Goal: Information Seeking & Learning: Learn about a topic

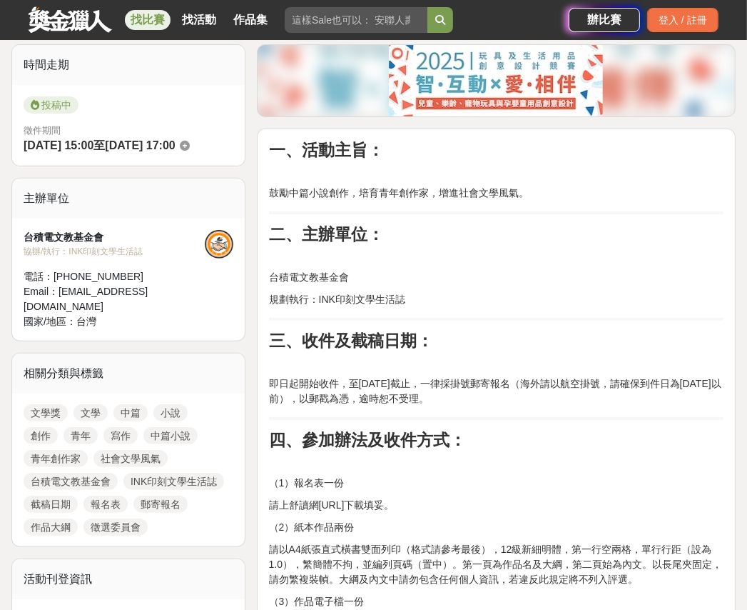
scroll to position [428, 0]
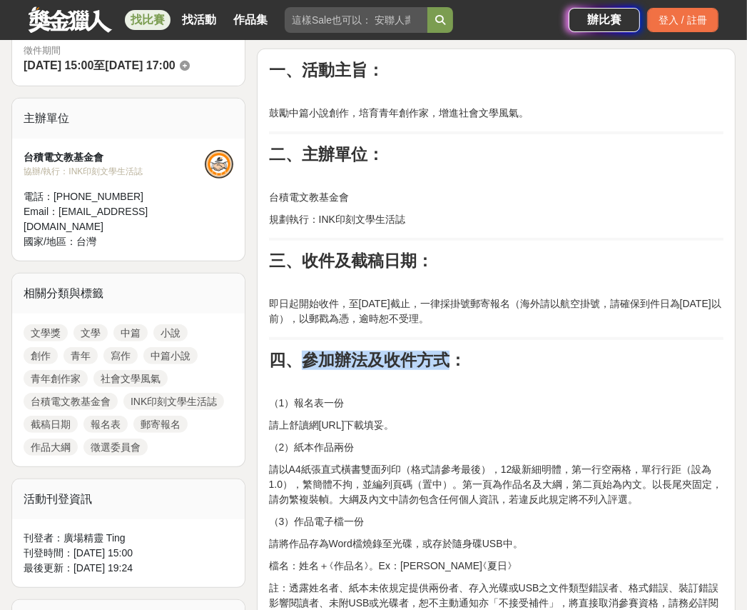
drag, startPoint x: 303, startPoint y: 365, endPoint x: 453, endPoint y: 347, distance: 151.0
copy strong "參加辦法及收件方式"
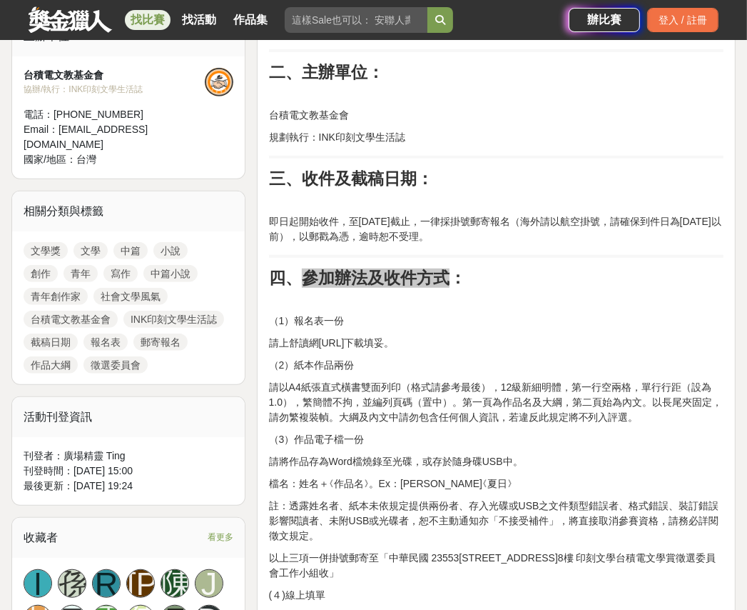
scroll to position [571, 0]
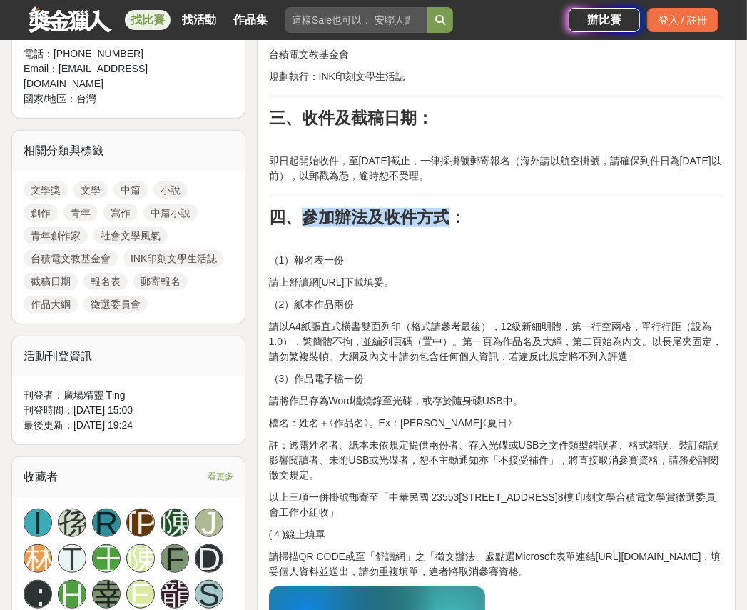
click at [293, 253] on p "（1）報名表一份" at bounding box center [496, 260] width 455 height 15
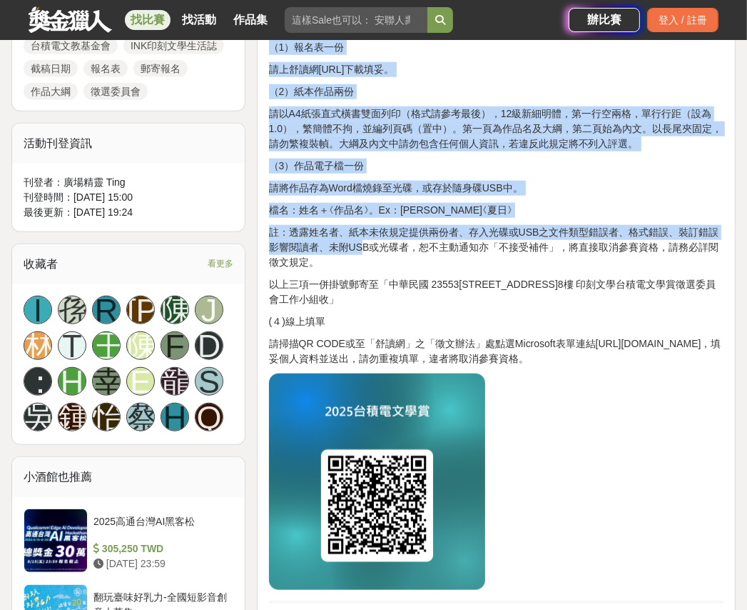
scroll to position [785, 0]
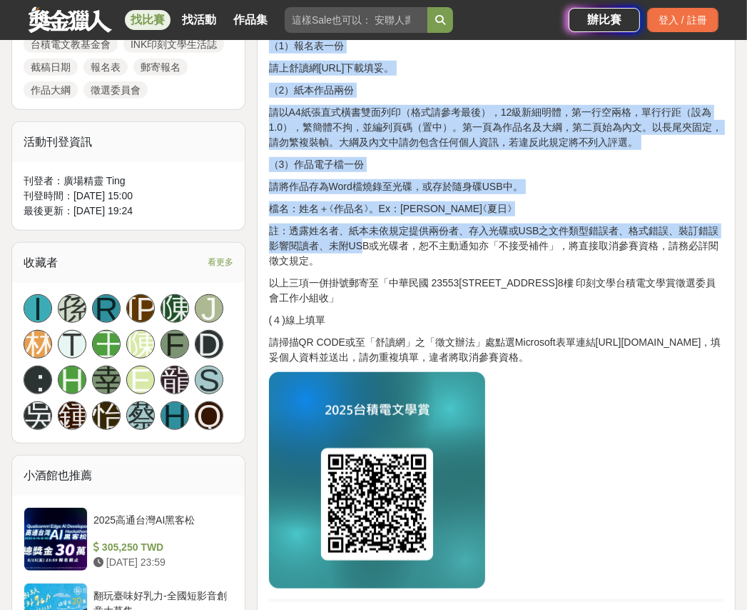
copy div "（1）lorem ipsumdol.sitamet.con.adipis。 （1）elitse doE6temporinci（utlabor），29etdol…"
drag, startPoint x: 268, startPoint y: 263, endPoint x: 724, endPoint y: 352, distance: 464.0
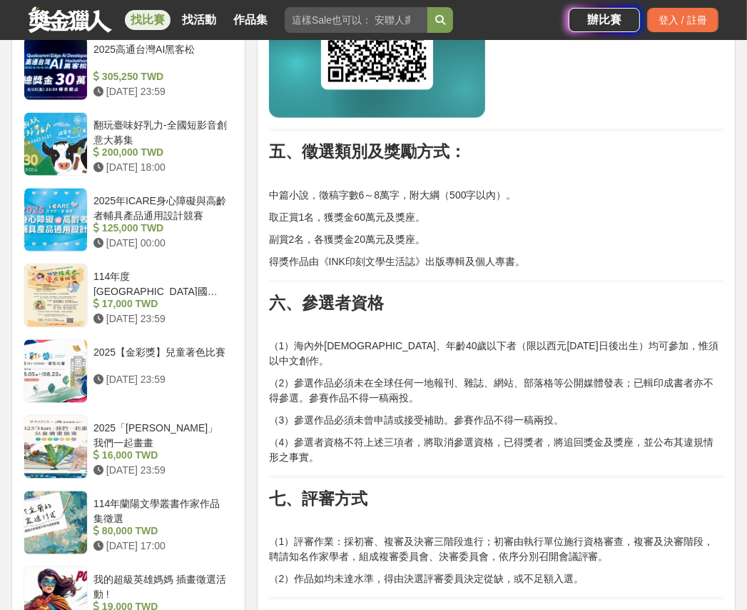
scroll to position [1214, 0]
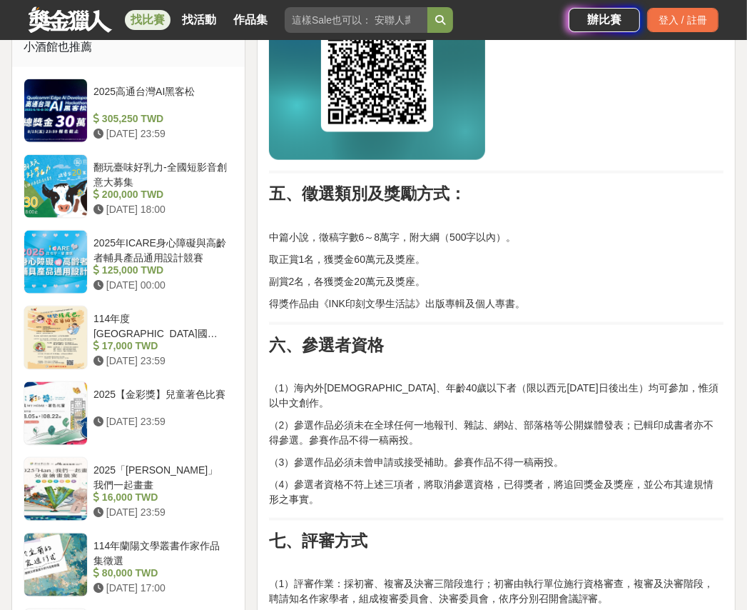
click at [580, 418] on p "（2）參選作品必須未在全球任何一地報刊、雜誌、網站、部落格等公開媒體發表；已輯印成書者亦不得參選。參賽作品不得一稿兩投。" at bounding box center [496, 433] width 455 height 30
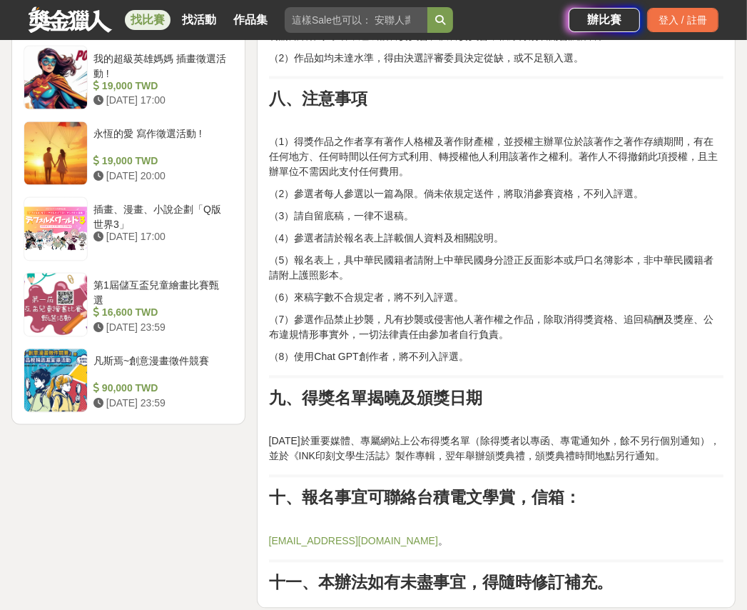
scroll to position [1927, 0]
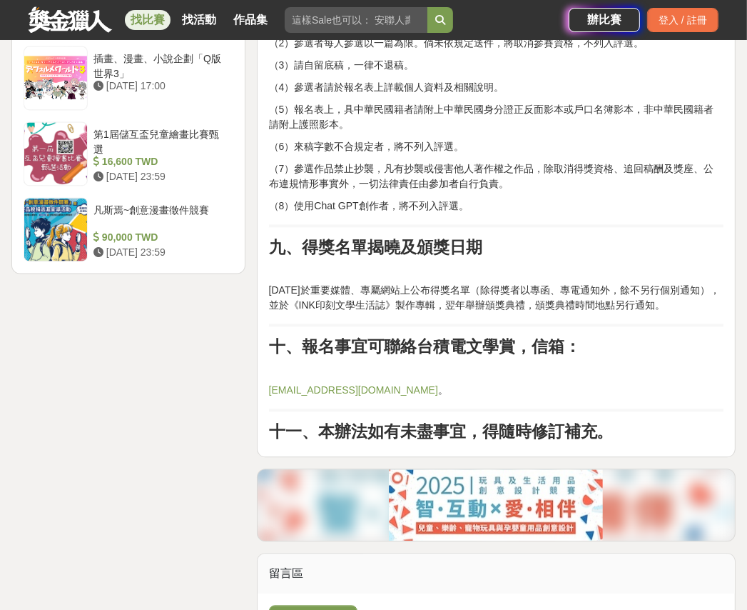
click at [383, 294] on p "[DATE]於重要媒體、專屬網站上公布得獎名單（除得獎者以專函、專電通知外，餘不另行個別通知），並於《INK印刻文學生活誌》製作專輯，翌年舉辦頒獎典禮，頒獎典…" at bounding box center [496, 298] width 455 height 30
copy strong "九、得獎名單揭曉及頒獎日期"
drag, startPoint x: 268, startPoint y: 237, endPoint x: 515, endPoint y: 228, distance: 247.2
click at [515, 238] on h2 "九、得獎名單揭曉及頒獎日期" at bounding box center [496, 247] width 455 height 19
copy p "[DATE]於重要媒體、專屬網站上公布得獎名單（除得獎者以專函、專電通知外，餘不另行個別通知），並於《INK印刻文學生活誌》製作專輯，翌年舉辦頒獎典禮，頒獎典…"
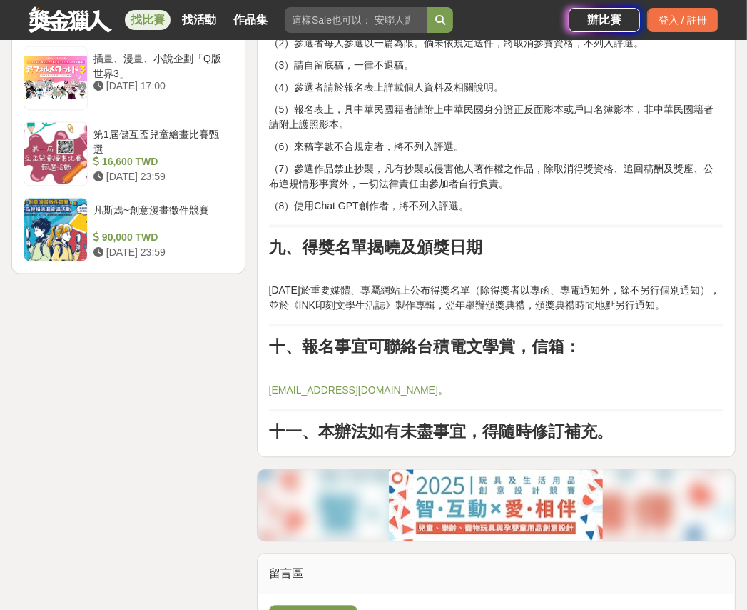
drag, startPoint x: 267, startPoint y: 271, endPoint x: 745, endPoint y: 322, distance: 480.3
click at [304, 341] on strong "十、報名事宜可聯絡台積電文學賞，信箱：" at bounding box center [425, 346] width 312 height 19
copy strong "報名事宜可聯絡台積電文學賞，信箱"
drag, startPoint x: 303, startPoint y: 333, endPoint x: 565, endPoint y: 333, distance: 262.7
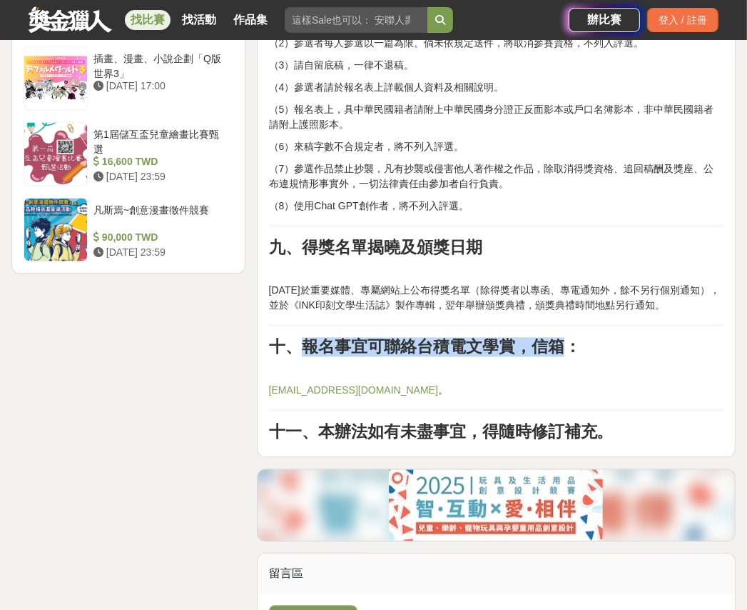
click at [565, 337] on strong "十、報名事宜可聯絡台積電文學賞，信箱：" at bounding box center [425, 346] width 312 height 19
drag, startPoint x: 332, startPoint y: 328, endPoint x: 323, endPoint y: 319, distance: 13.1
click at [332, 337] on strong "十、報名事宜可聯絡台積電文學賞，信箱：" at bounding box center [425, 346] width 312 height 19
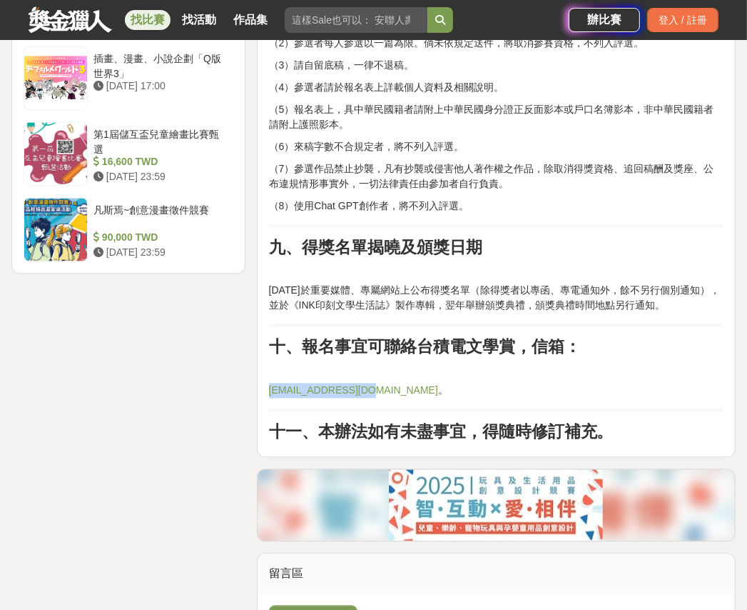
copy link "[EMAIL_ADDRESS][DOMAIN_NAME]"
drag, startPoint x: 371, startPoint y: 380, endPoint x: 266, endPoint y: 373, distance: 105.8
drag, startPoint x: 375, startPoint y: 425, endPoint x: 341, endPoint y: 412, distance: 35.9
click at [373, 423] on strong "十一、本辦法如有未盡事宜，得隨時修訂補充。" at bounding box center [441, 431] width 345 height 19
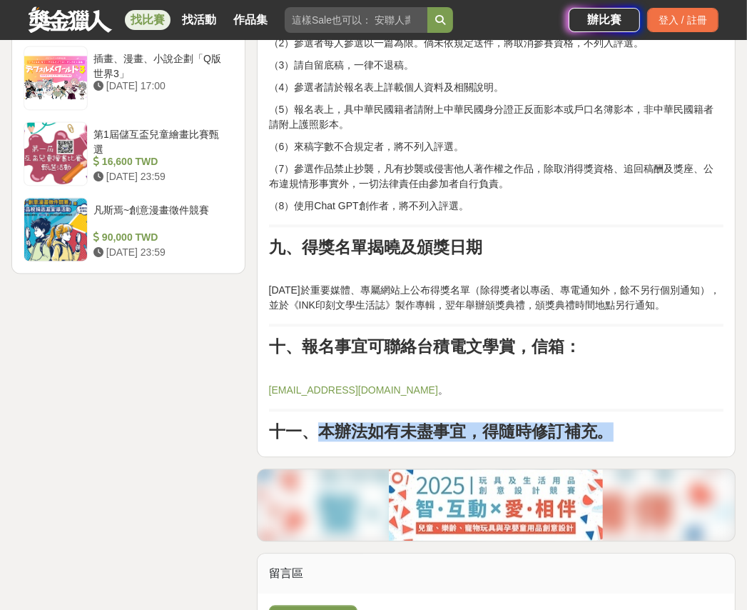
drag, startPoint x: 320, startPoint y: 415, endPoint x: 619, endPoint y: 402, distance: 299.4
copy strong "本辦法如有未盡事宜，得隨時修訂補充。"
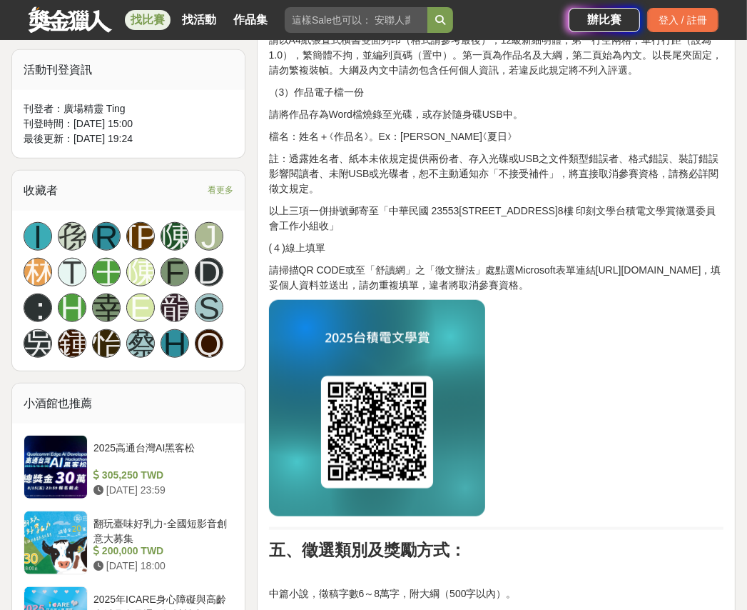
scroll to position [857, 0]
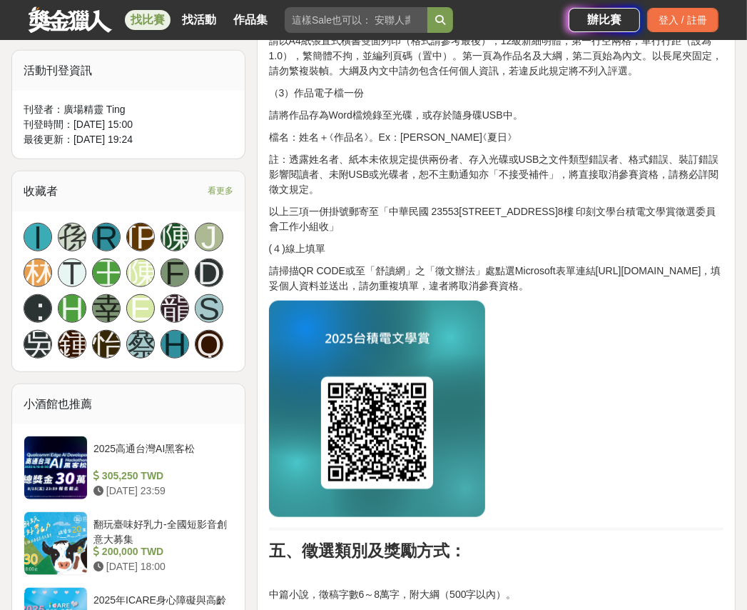
click at [353, 229] on p "以上三項一併掛號郵寄至「中華民國 23553[STREET_ADDRESS]8樓 印刻文學台積電文學賞徵選委員會工作小組收」" at bounding box center [496, 219] width 455 height 30
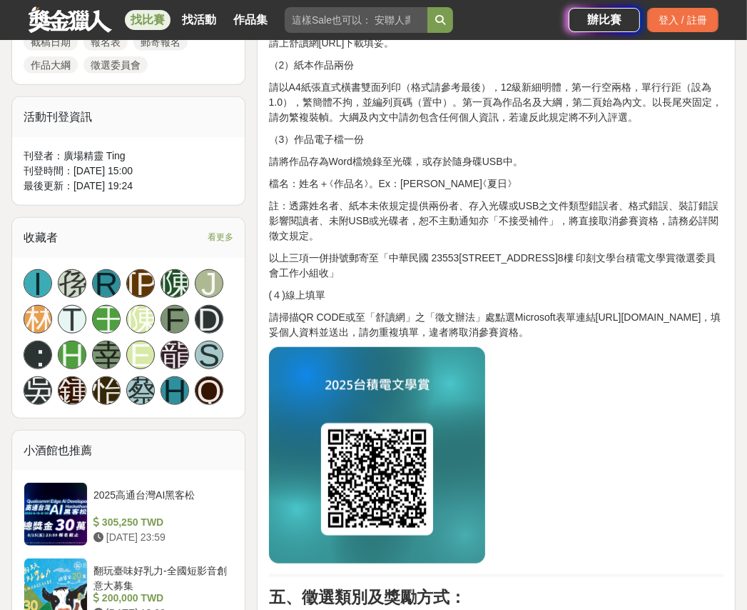
scroll to position [785, 0]
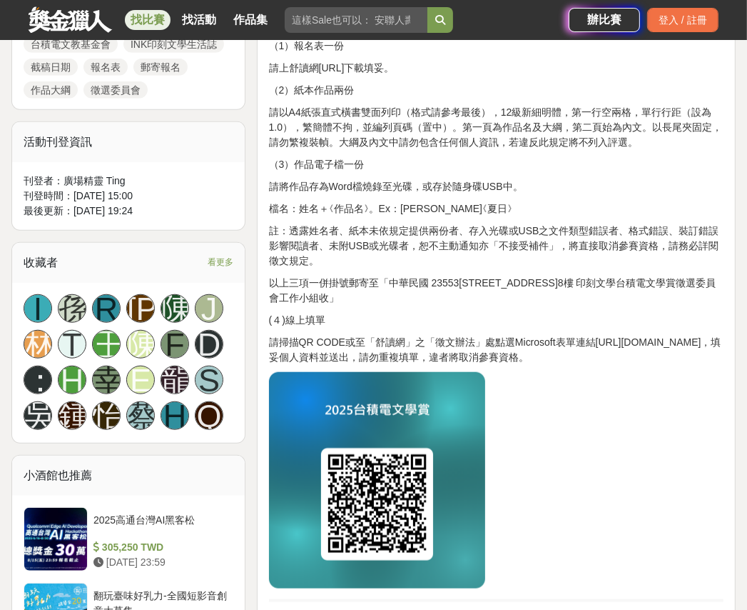
drag, startPoint x: 388, startPoint y: 279, endPoint x: 379, endPoint y: 279, distance: 8.6
click at [379, 279] on p "以上三項一併掛號郵寄至「中華民國 23553[STREET_ADDRESS]8樓 印刻文學台積電文學賞徵選委員會工作小組收」" at bounding box center [496, 291] width 455 height 30
copy p "「"
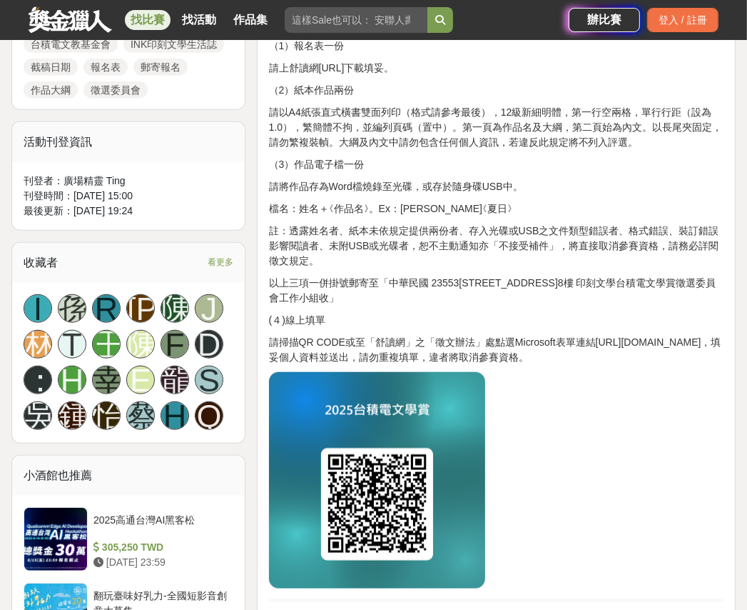
copy p "請掃描QR CODE或至「舒讀網」之「徵文辦法」處點選Microsoft表單連結[URL][DOMAIN_NAME]，填妥個人資料並送出，請勿重複填單，違者將…"
drag, startPoint x: 268, startPoint y: 342, endPoint x: 722, endPoint y: 351, distance: 454.1
click at [722, 351] on p "請掃描QR CODE或至「舒讀網」之「徵文辦法」處點選Microsoft表單連結[URL][DOMAIN_NAME]，填妥個人資料並送出，請勿重複填單，違者將…" at bounding box center [496, 350] width 455 height 30
click at [345, 321] on p "(４)線上填單" at bounding box center [496, 320] width 455 height 15
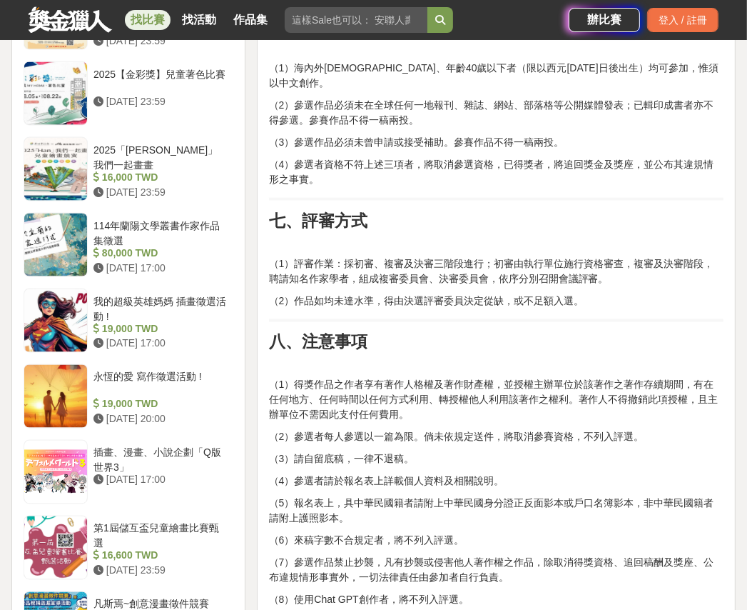
scroll to position [1571, 0]
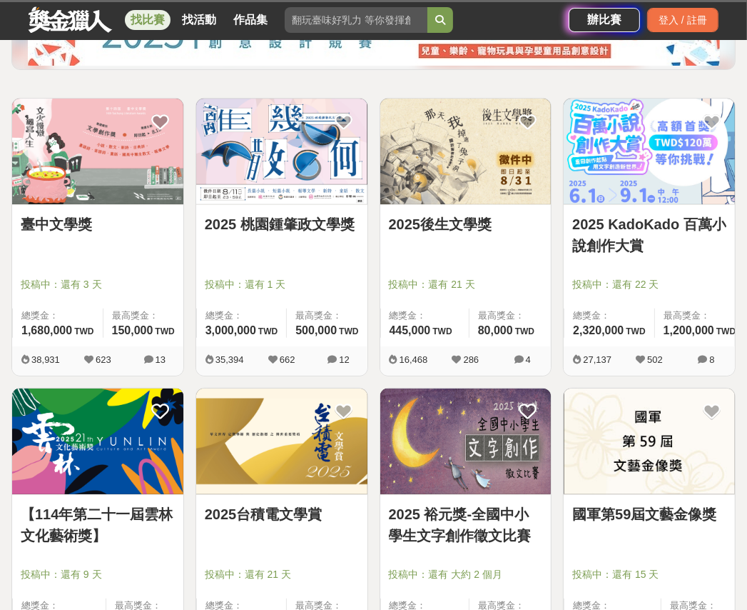
scroll to position [214, 0]
click at [326, 203] on img at bounding box center [281, 152] width 171 height 106
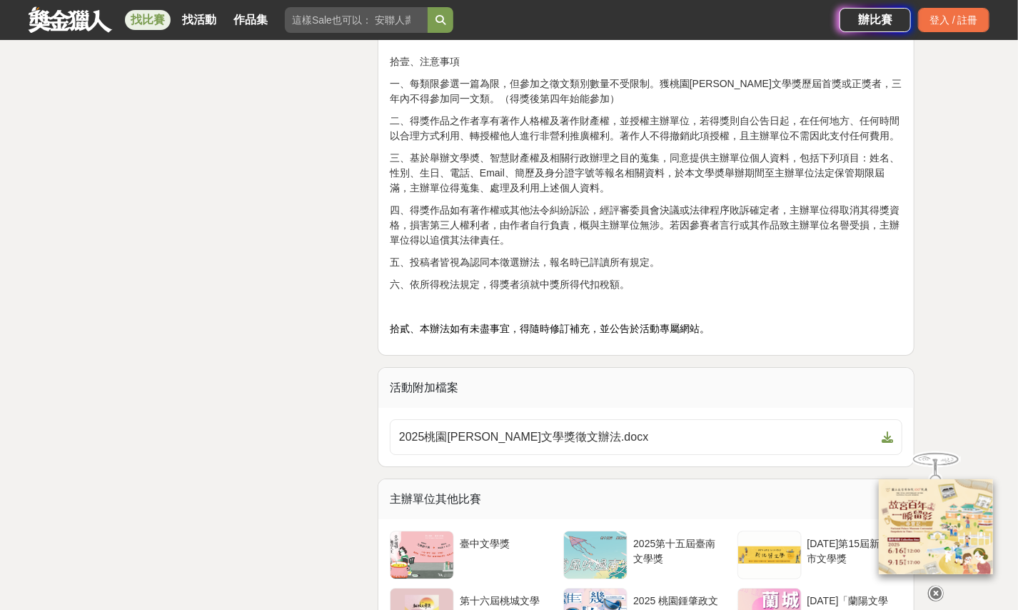
scroll to position [2213, 0]
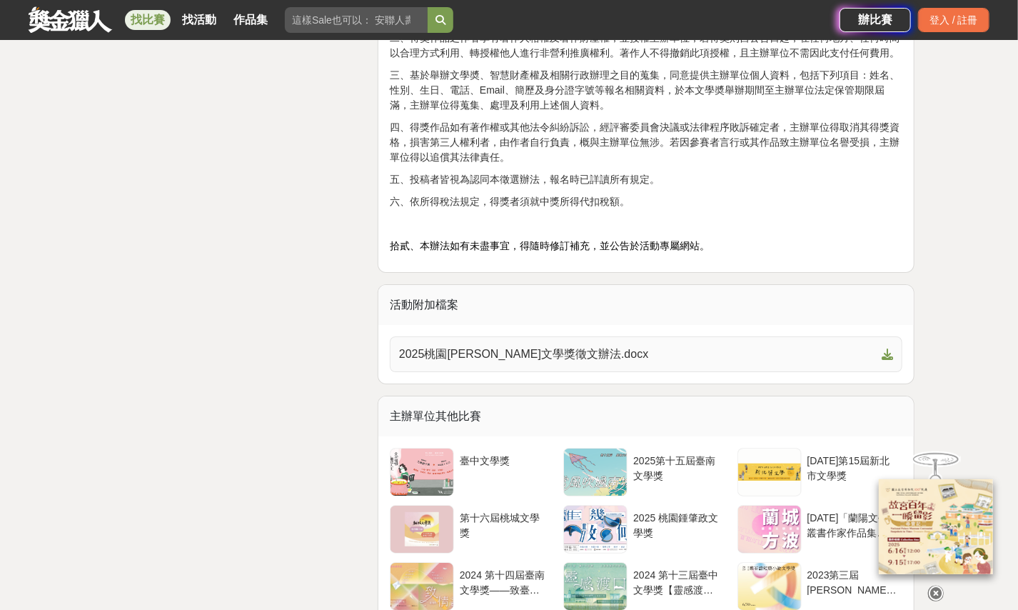
click at [615, 353] on span "2025桃園[PERSON_NAME]文學獎徵文辦法.docx" at bounding box center [637, 354] width 477 height 17
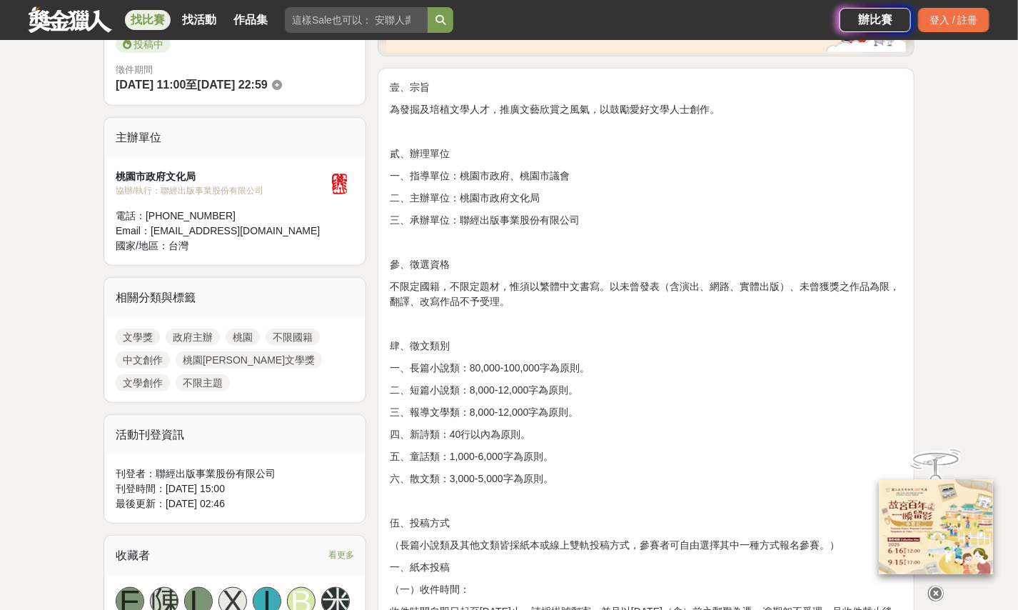
scroll to position [286, 0]
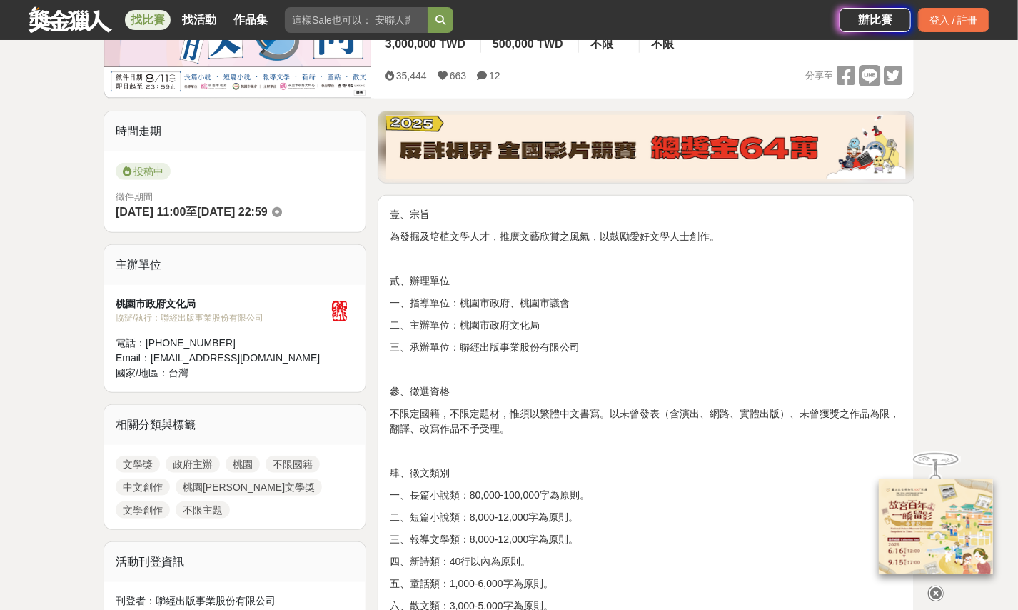
click at [747, 586] on icon at bounding box center [936, 593] width 16 height 16
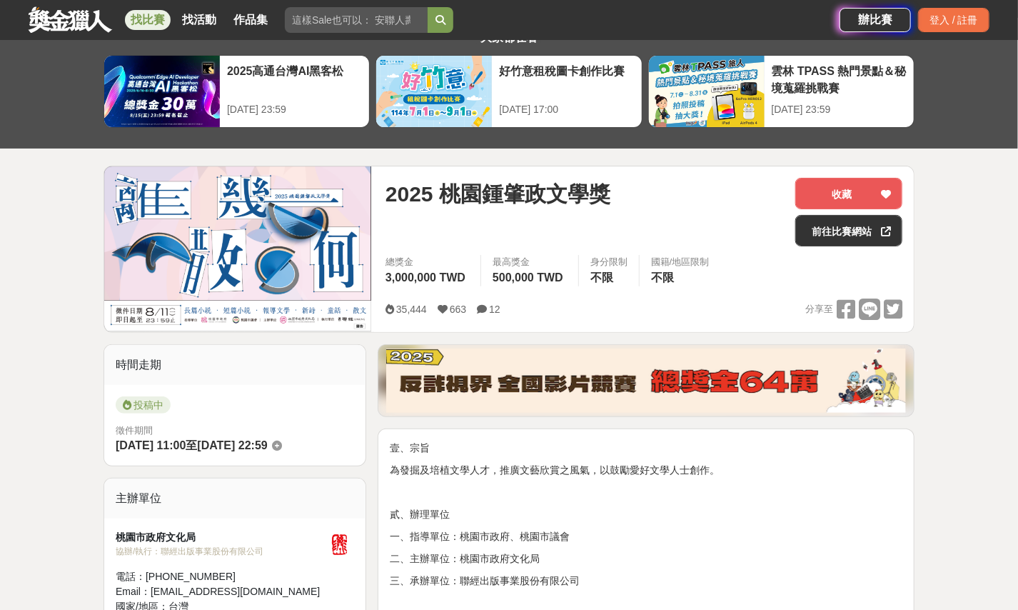
scroll to position [0, 0]
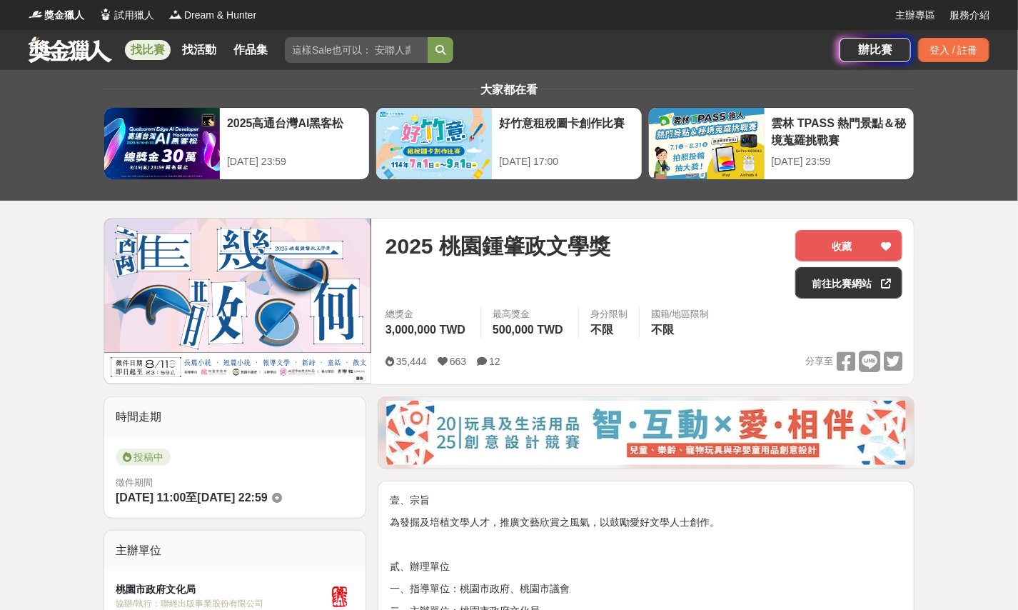
click at [166, 56] on link "找比賽" at bounding box center [148, 50] width 46 height 20
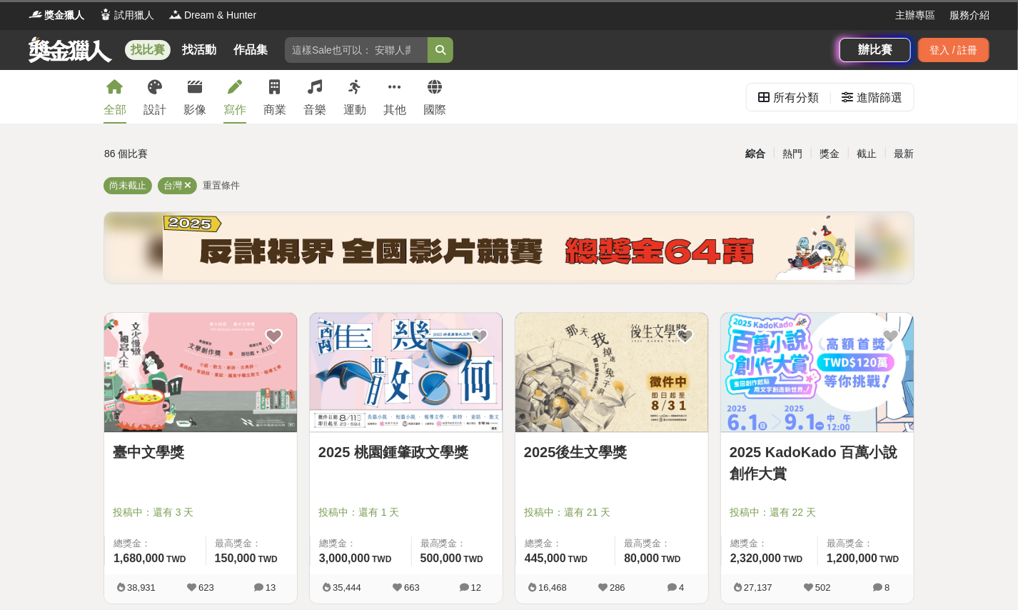
click at [226, 109] on div "寫作" at bounding box center [234, 109] width 23 height 17
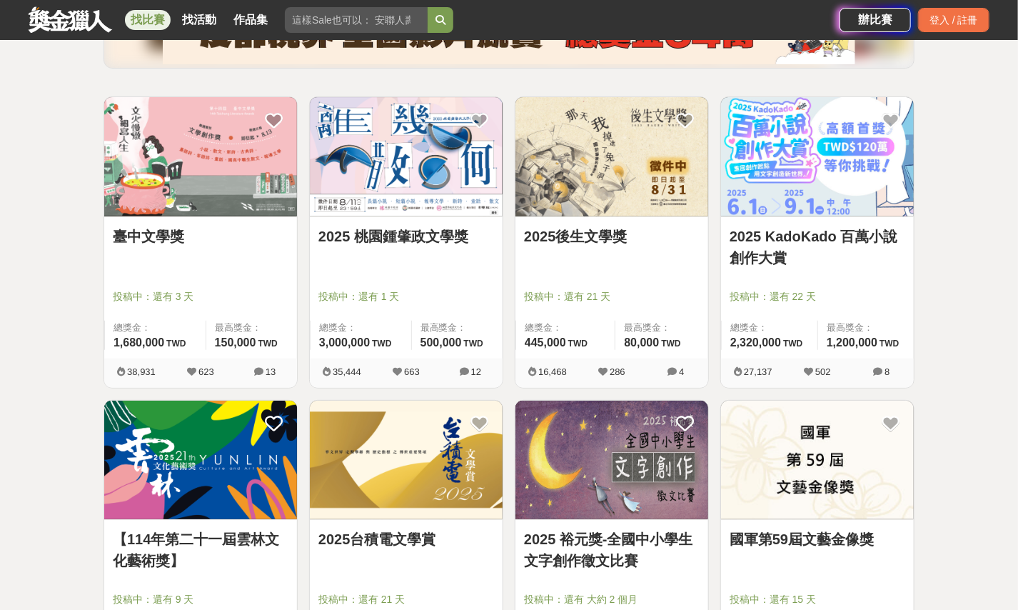
scroll to position [277, 0]
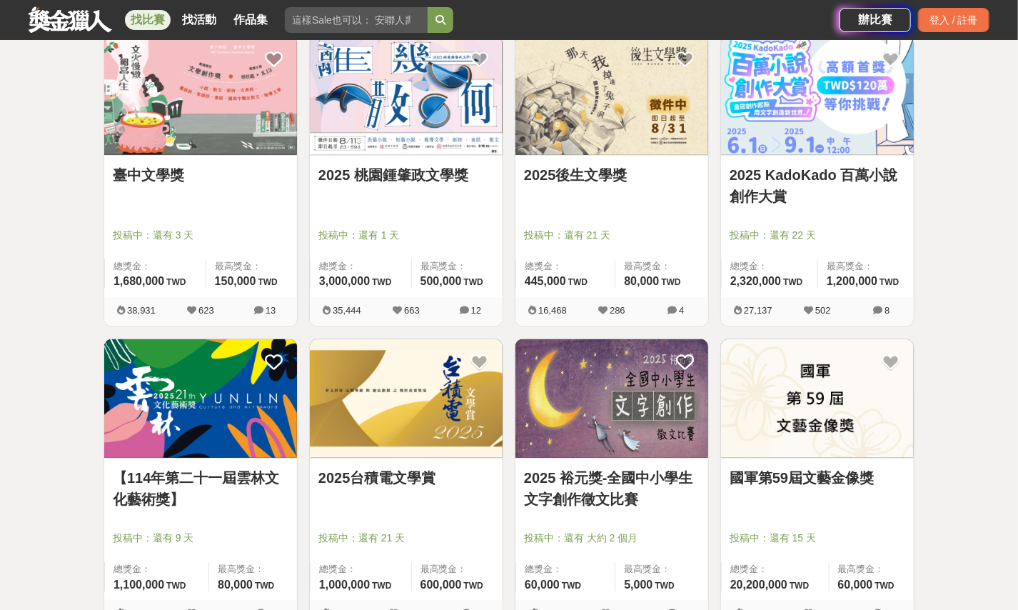
click at [438, 407] on img at bounding box center [406, 398] width 193 height 119
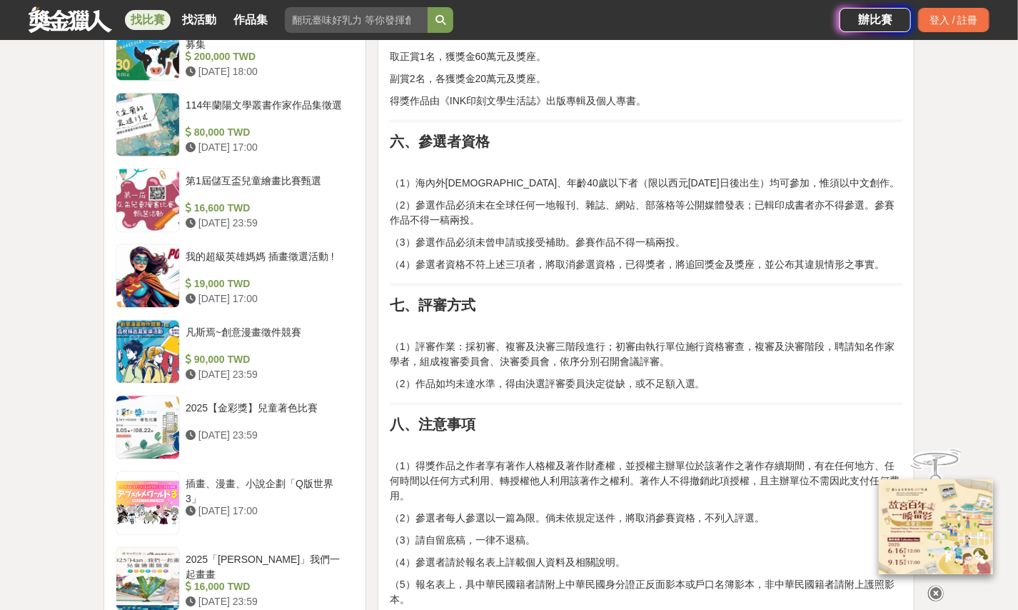
scroll to position [1285, 0]
